Goal: Task Accomplishment & Management: Complete application form

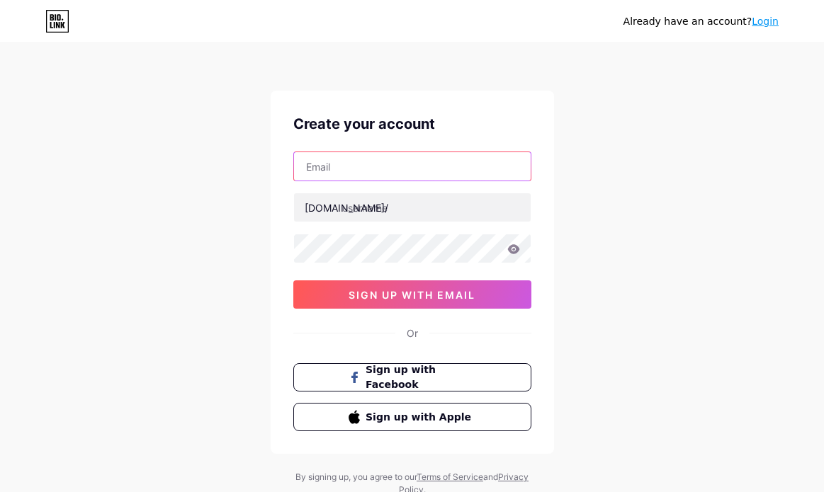
click at [381, 167] on input "text" at bounding box center [412, 166] width 237 height 28
type input "[EMAIL_ADDRESS][DOMAIN_NAME]"
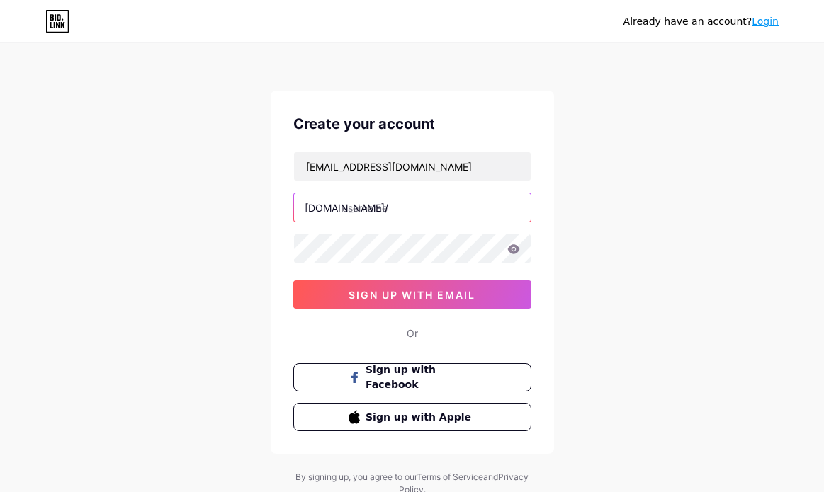
click at [396, 205] on input "text" at bounding box center [412, 207] width 237 height 28
type input "holhennessy"
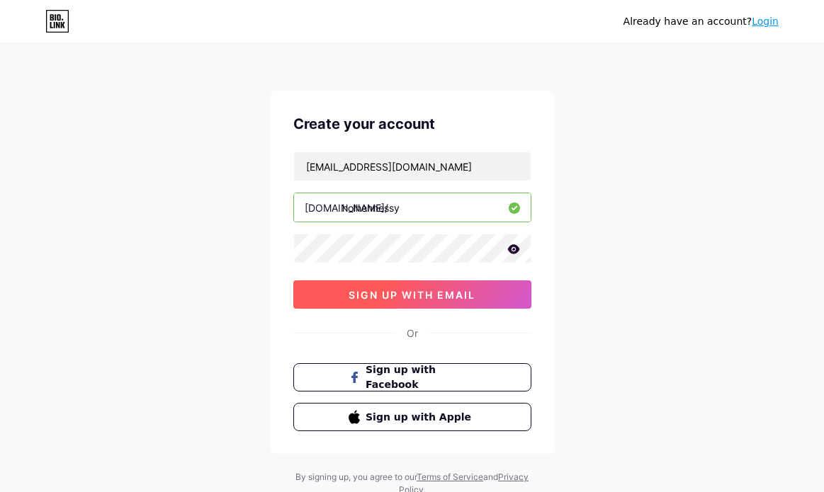
click at [403, 301] on button "sign up with email" at bounding box center [412, 295] width 238 height 28
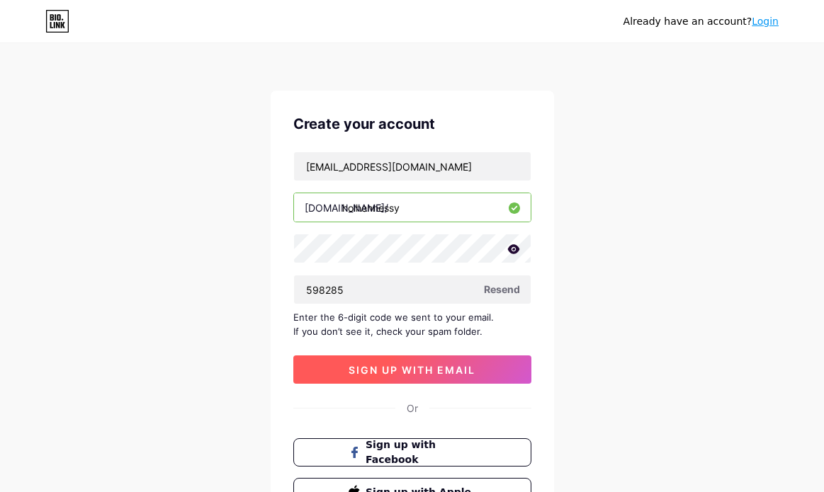
type input "598285"
click at [374, 368] on span "sign up with email" at bounding box center [412, 370] width 127 height 12
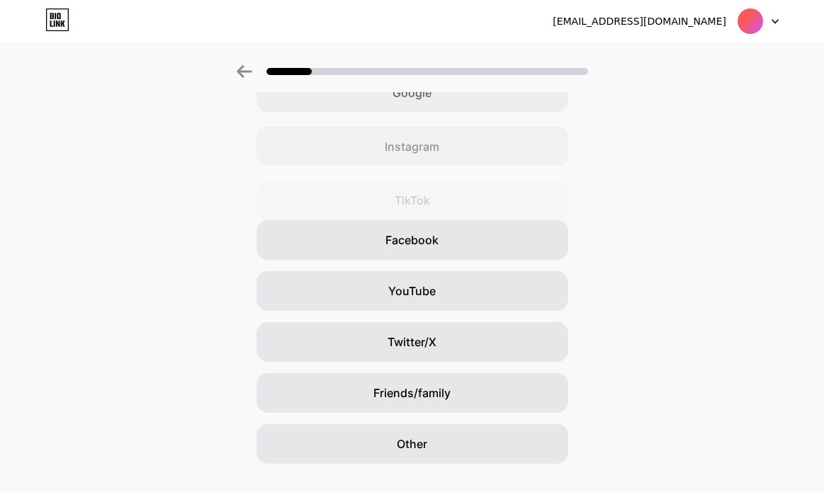
scroll to position [118, 0]
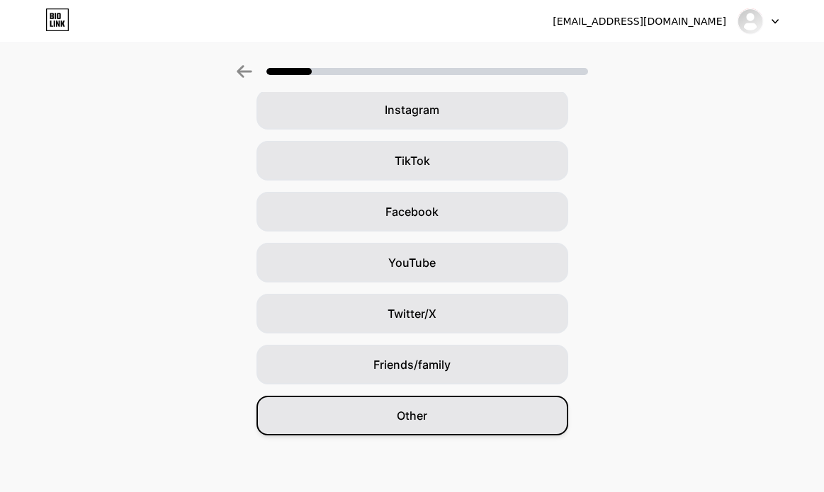
click at [429, 424] on div "Other" at bounding box center [412, 416] width 312 height 40
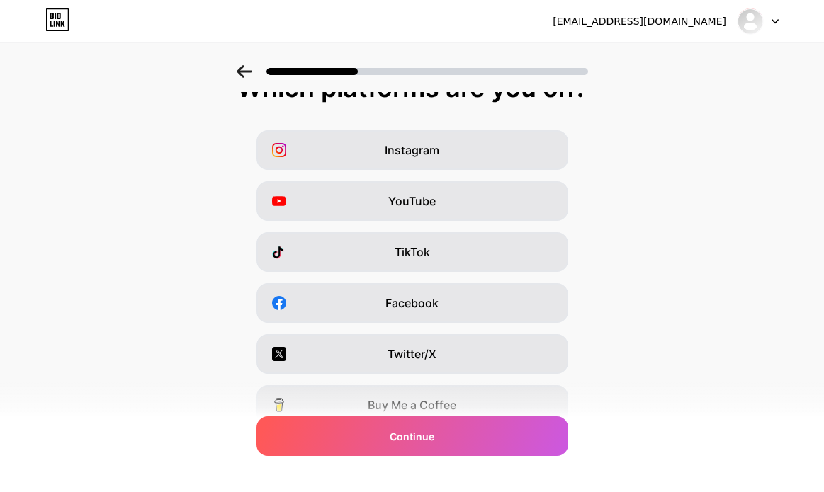
scroll to position [13, 0]
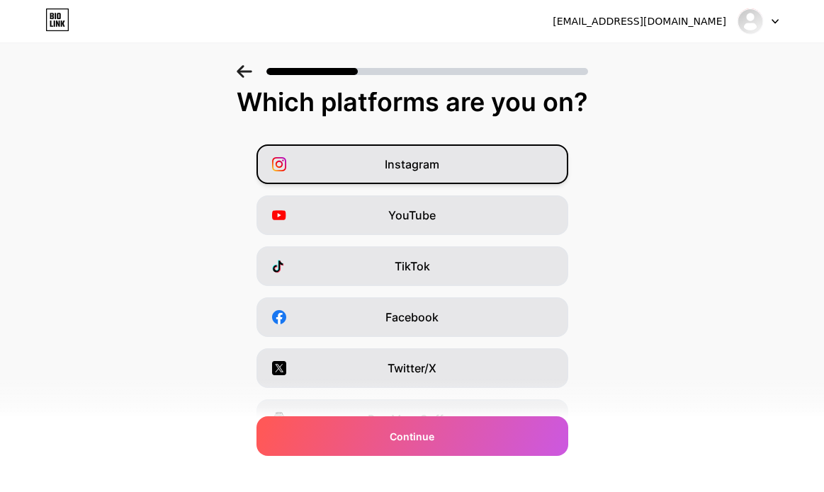
click at [436, 169] on span "Instagram" at bounding box center [412, 164] width 55 height 17
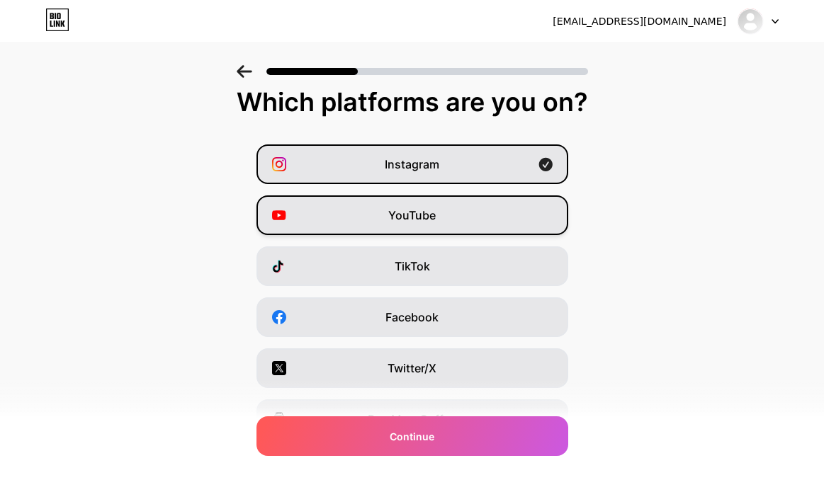
click at [441, 217] on div "YouTube" at bounding box center [412, 216] width 312 height 40
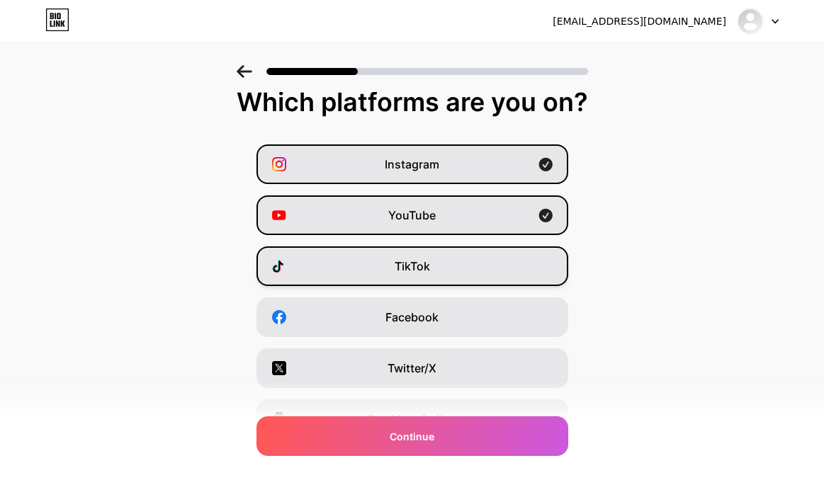
click at [440, 267] on div "TikTok" at bounding box center [412, 267] width 312 height 40
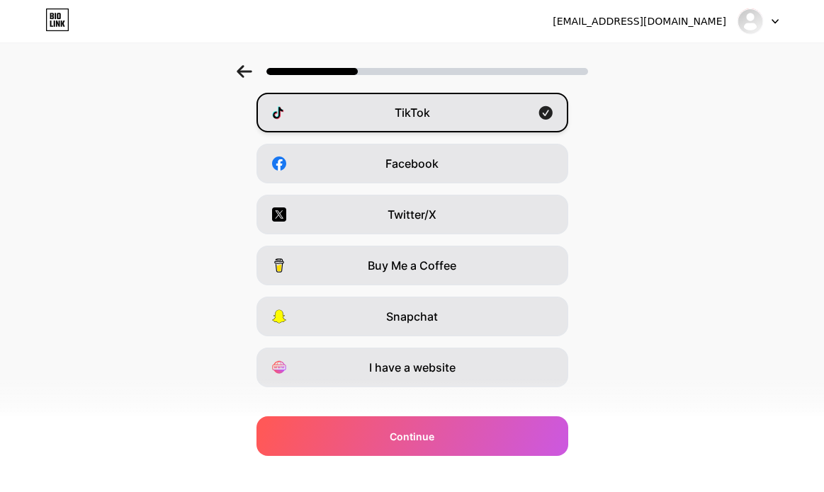
scroll to position [189, 0]
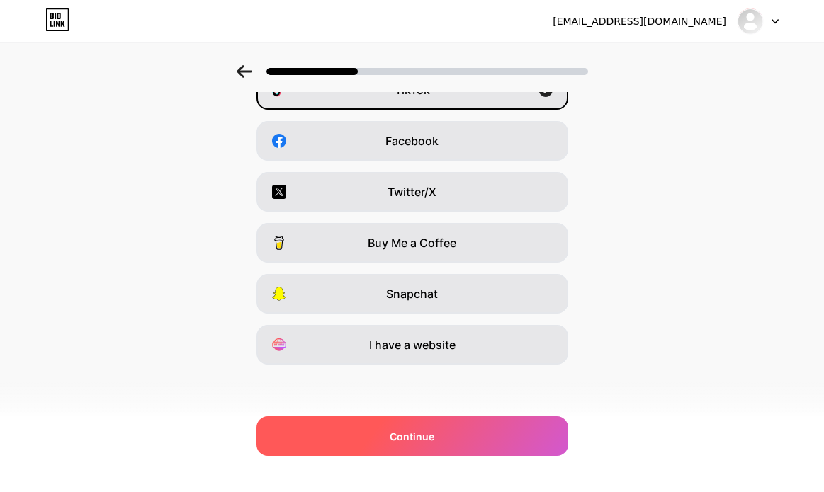
click at [429, 432] on span "Continue" at bounding box center [412, 436] width 45 height 15
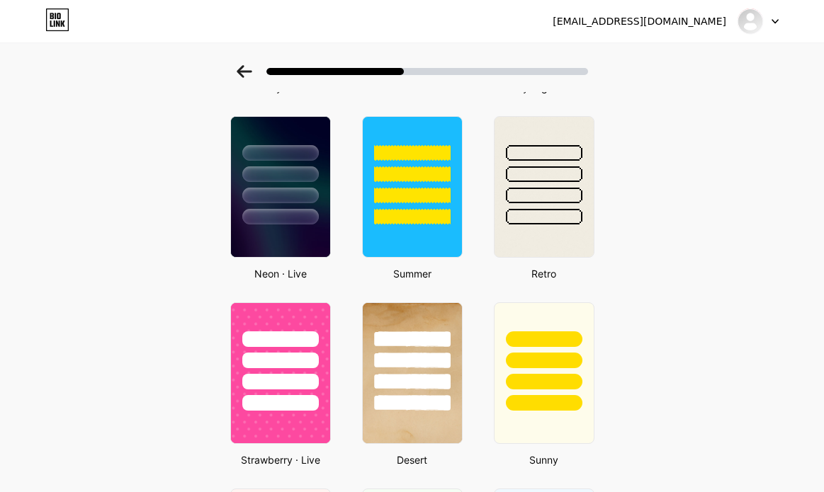
scroll to position [589, 0]
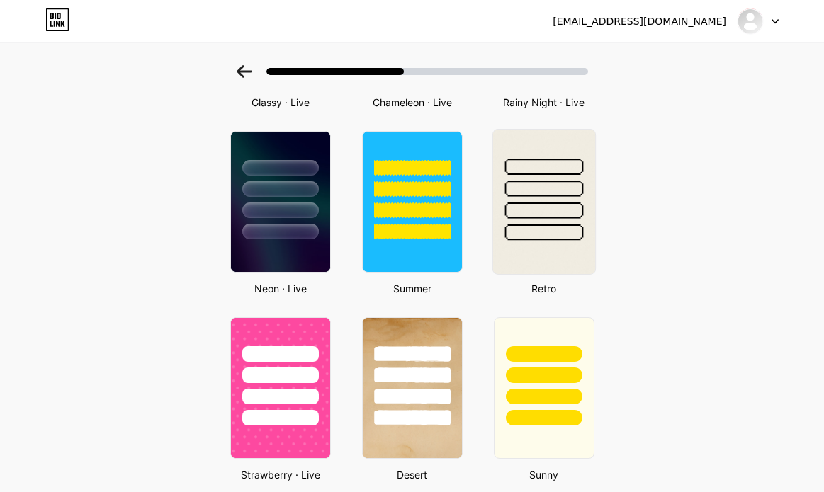
click at [537, 211] on div at bounding box center [543, 211] width 79 height 16
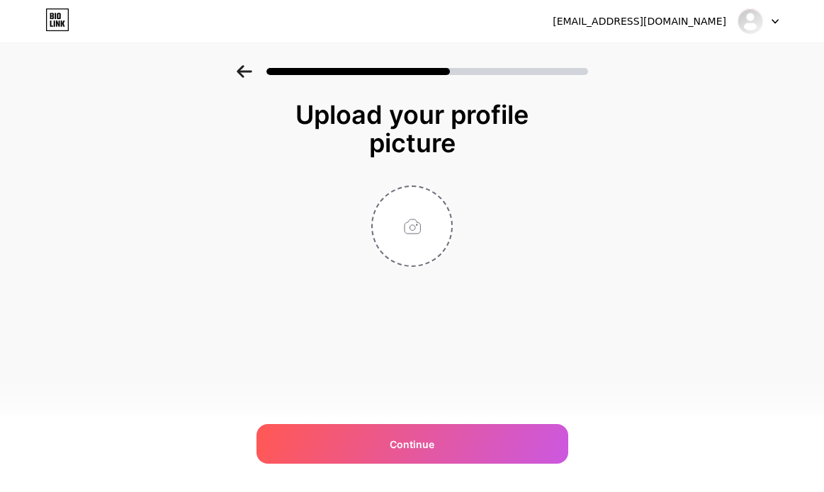
scroll to position [0, 0]
click at [417, 228] on input "file" at bounding box center [412, 226] width 79 height 79
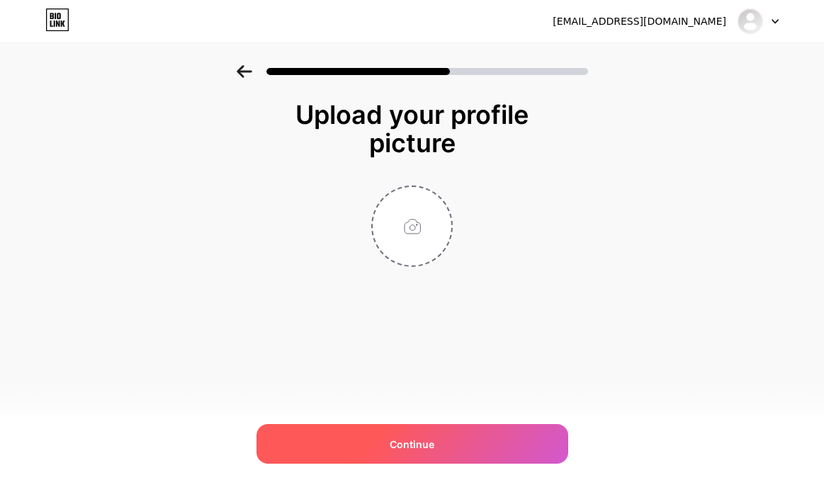
click at [415, 441] on span "Continue" at bounding box center [412, 444] width 45 height 15
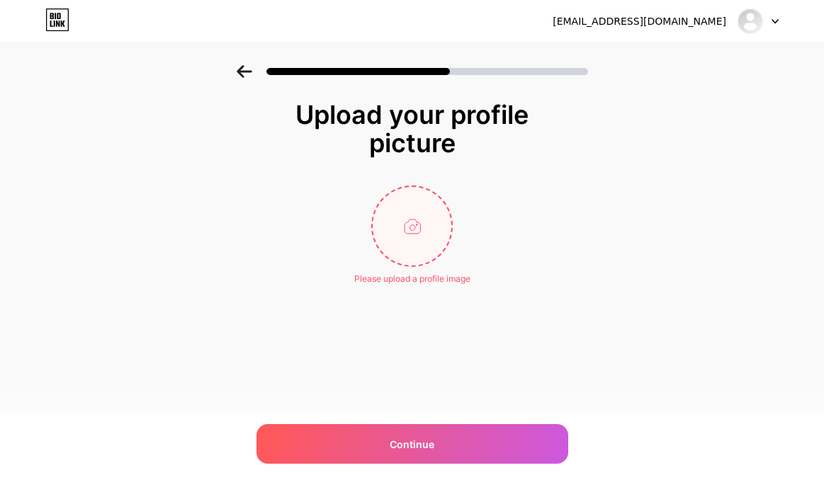
click at [427, 200] on input "file" at bounding box center [412, 226] width 79 height 79
click at [407, 228] on input "file" at bounding box center [412, 226] width 79 height 79
type input "C:\fakepath\1a0fa1aa-6ee0-4f7a-b2af-5181547cf651.jpg"
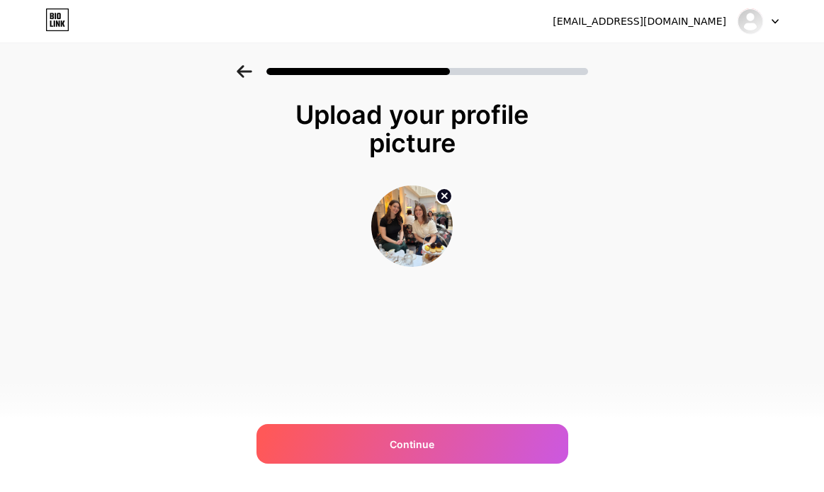
click at [412, 230] on img at bounding box center [411, 226] width 81 height 81
click at [400, 212] on img at bounding box center [411, 226] width 81 height 81
click at [445, 195] on icon at bounding box center [444, 195] width 5 height 5
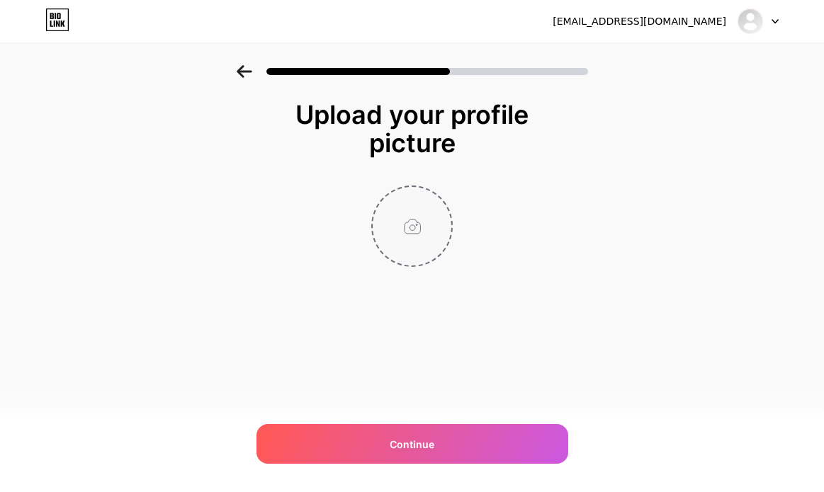
click at [416, 237] on input "file" at bounding box center [412, 226] width 79 height 79
type input "C:\fakepath\1a0fa1aa-6ee0-4f7a-b2af-5181547cf651.png"
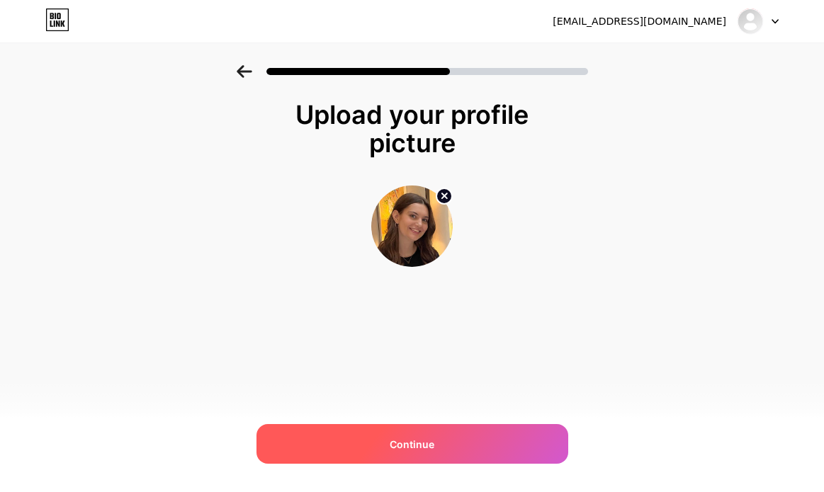
click at [392, 446] on span "Continue" at bounding box center [412, 444] width 45 height 15
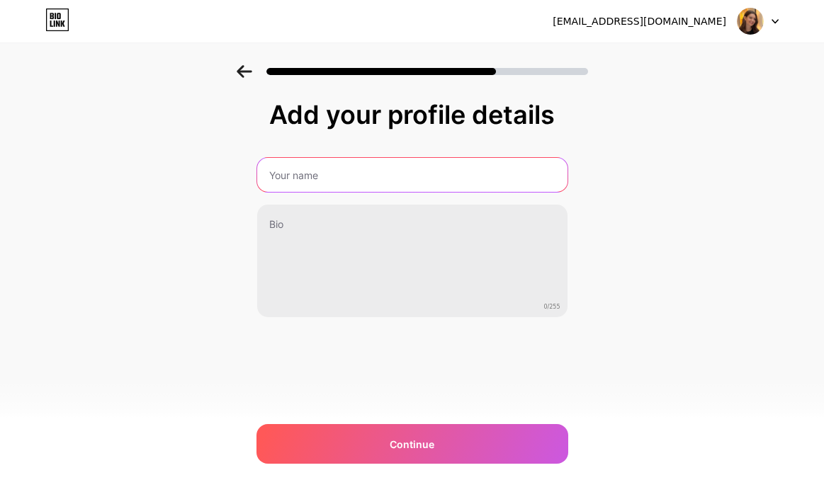
click at [379, 176] on input "text" at bounding box center [412, 175] width 310 height 34
type input "[PERSON_NAME]"
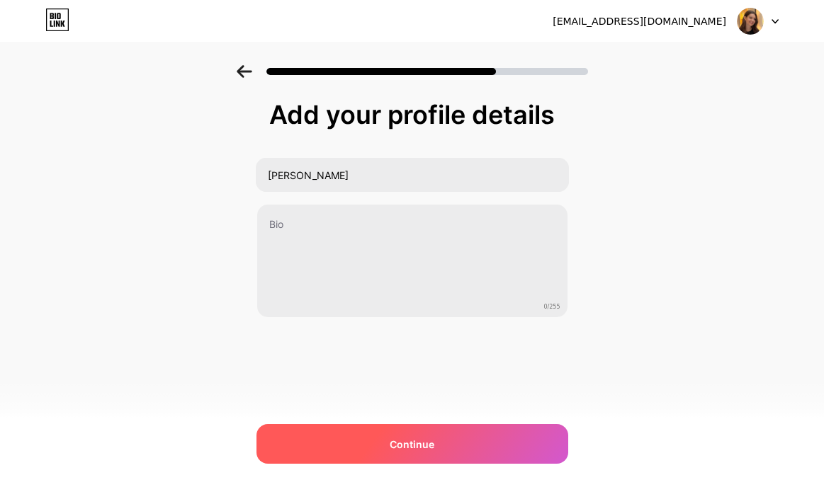
click at [449, 441] on div "Continue" at bounding box center [412, 444] width 312 height 40
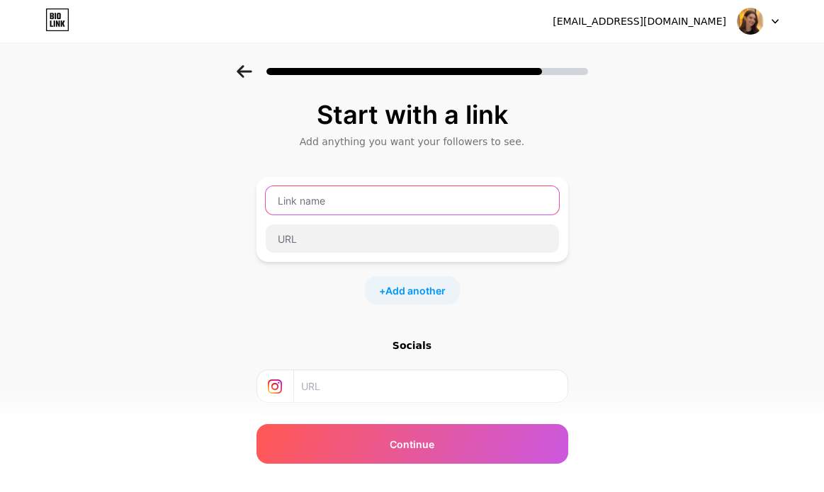
click at [357, 204] on input "text" at bounding box center [412, 200] width 293 height 28
click at [294, 200] on input "A Day in the life of an New Media Student" at bounding box center [412, 200] width 293 height 28
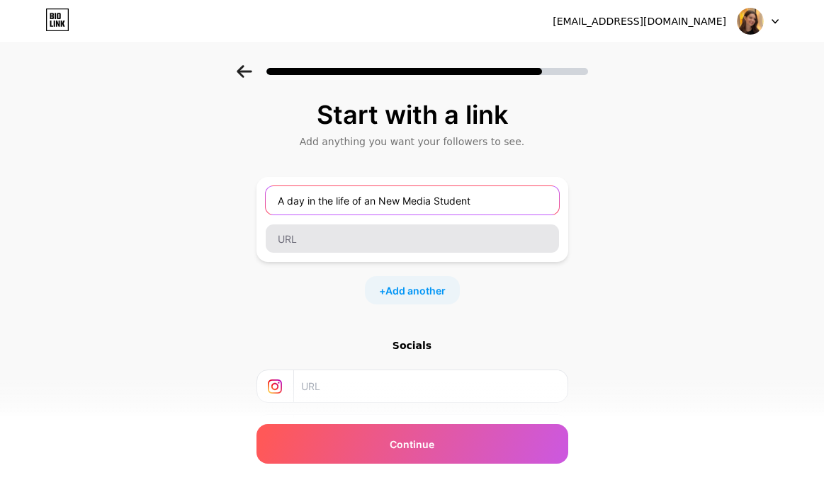
type input "A day in the life of an New Media Student"
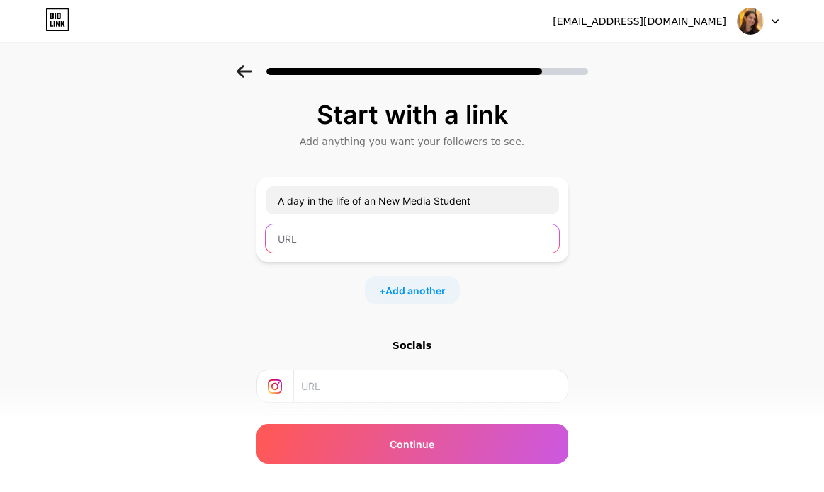
click at [357, 242] on input "text" at bounding box center [412, 239] width 293 height 28
click at [353, 237] on input "text" at bounding box center [412, 239] width 293 height 28
paste input "[URL][DOMAIN_NAME]"
type input "[URL][DOMAIN_NAME]"
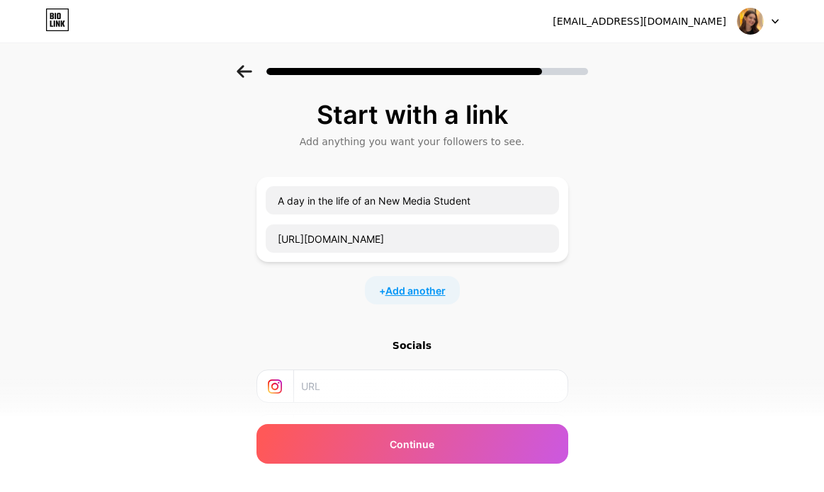
click at [422, 290] on span "Add another" at bounding box center [415, 290] width 60 height 15
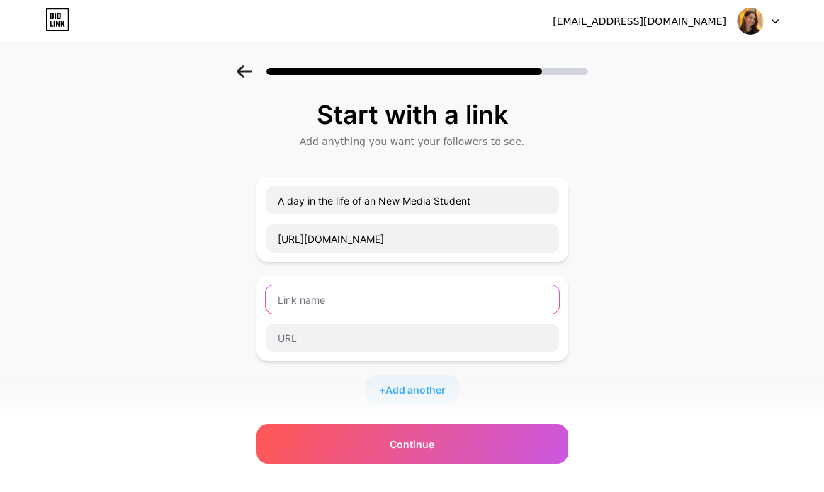
click at [353, 304] on input "text" at bounding box center [412, 299] width 293 height 28
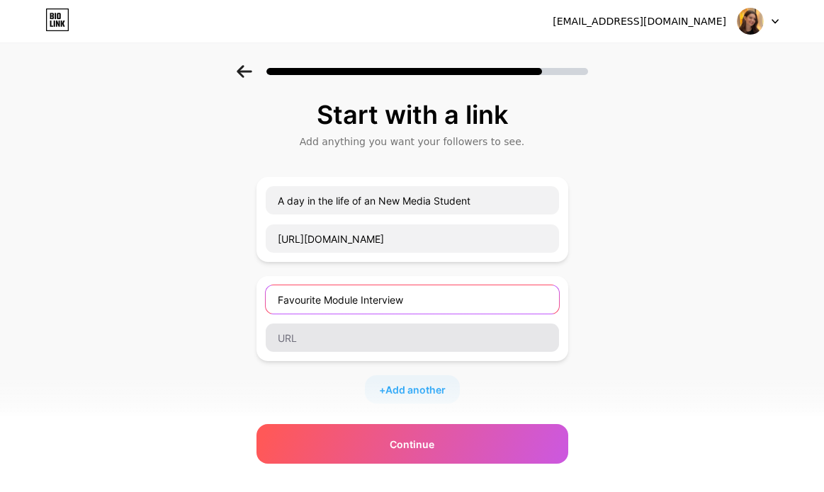
type input "Favourite Module Interview"
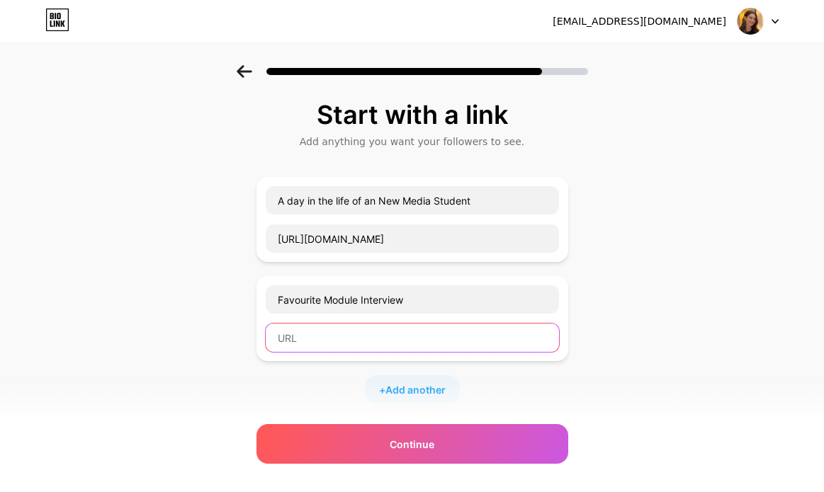
click at [299, 339] on input "text" at bounding box center [412, 338] width 293 height 28
paste input "[URL][DOMAIN_NAME]"
type input "[URL][DOMAIN_NAME]"
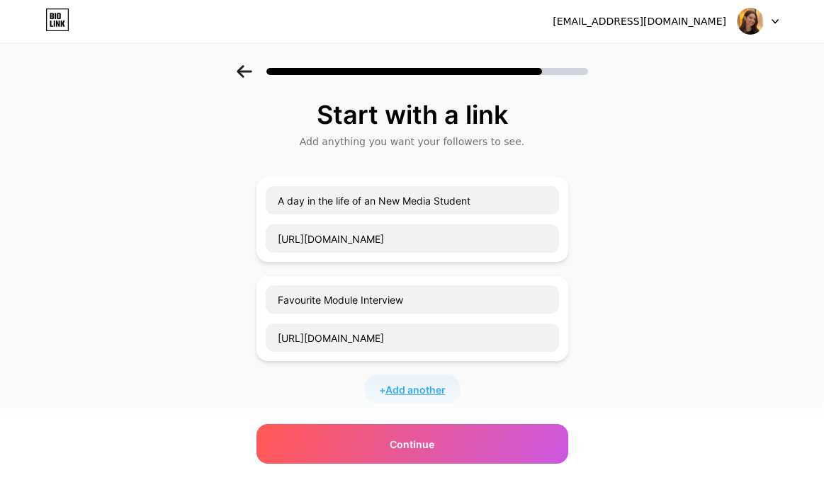
click at [431, 390] on span "Add another" at bounding box center [415, 390] width 60 height 15
click at [332, 391] on input "text" at bounding box center [412, 399] width 293 height 28
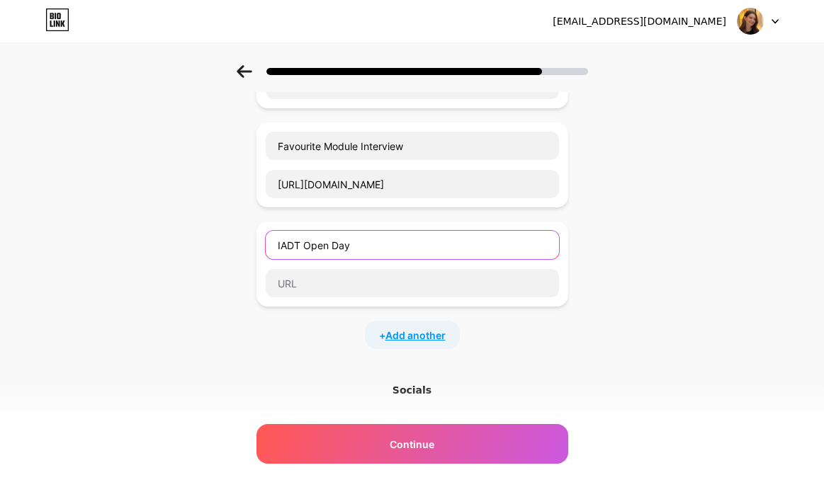
scroll to position [166, 0]
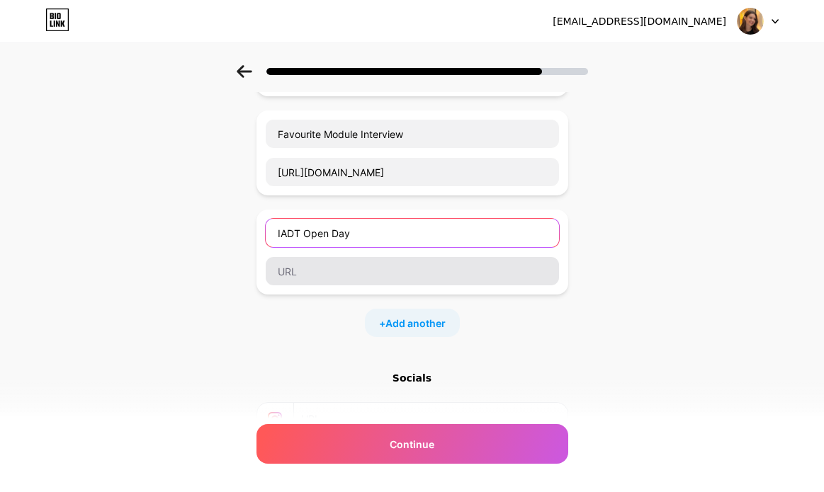
type input "IADT Open Day"
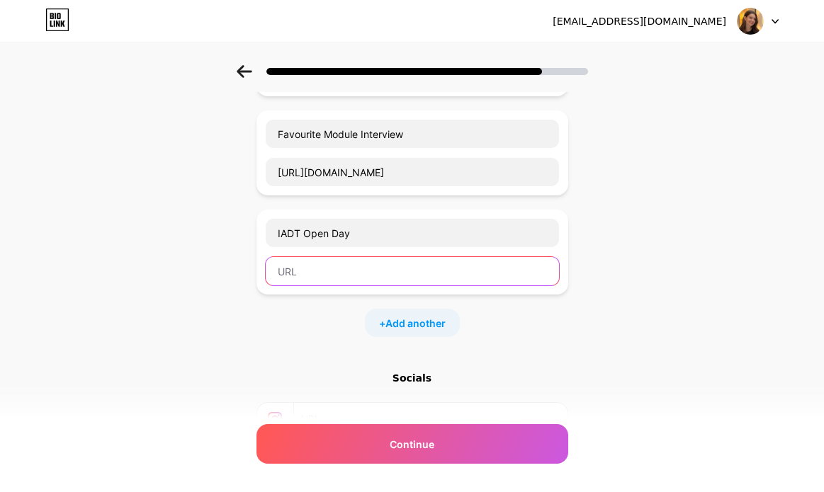
click at [383, 279] on input "text" at bounding box center [412, 271] width 293 height 28
click at [323, 278] on input "text" at bounding box center [412, 271] width 293 height 28
paste input "[URL][DOMAIN_NAME]"
type input "[URL][DOMAIN_NAME]"
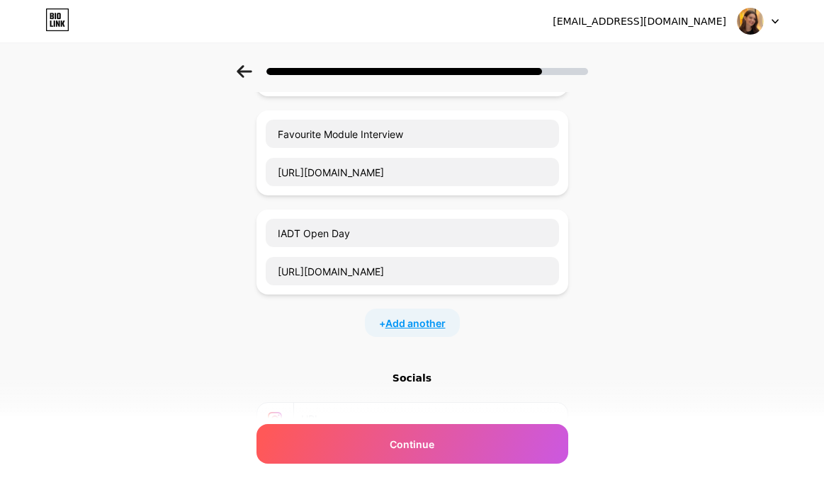
click at [424, 327] on span "Add another" at bounding box center [415, 323] width 60 height 15
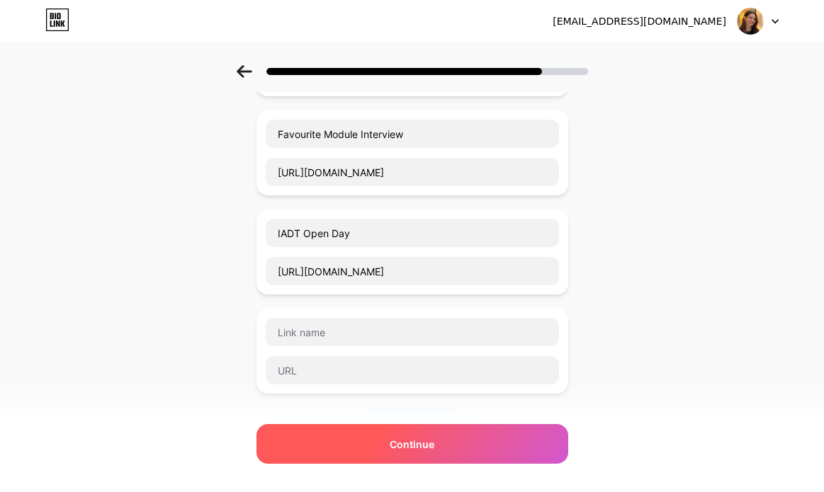
click at [429, 448] on span "Continue" at bounding box center [412, 444] width 45 height 15
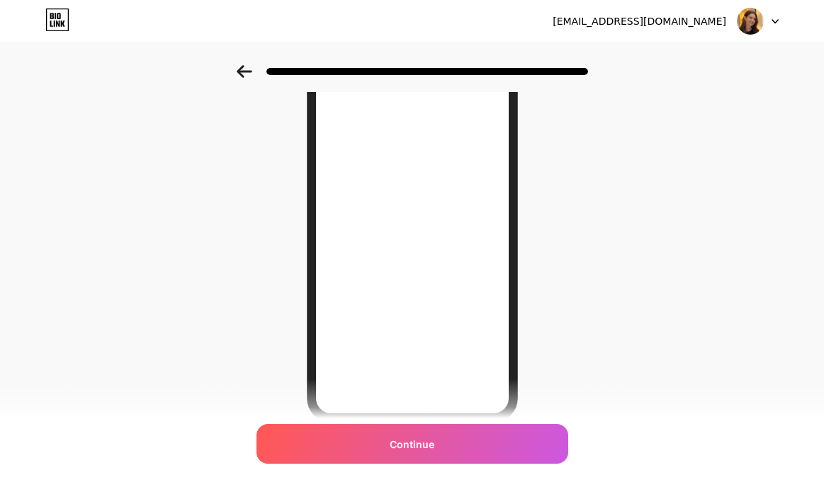
scroll to position [220, 0]
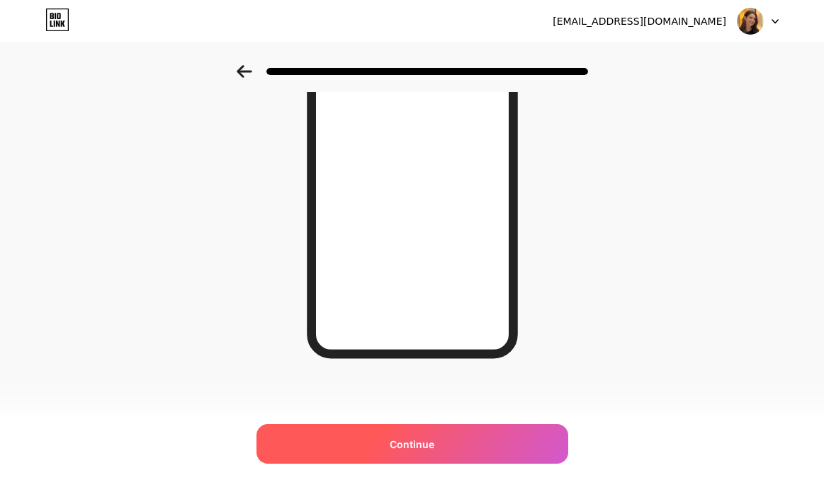
click at [385, 449] on div "Continue" at bounding box center [412, 444] width 312 height 40
